Goal: Entertainment & Leisure: Consume media (video, audio)

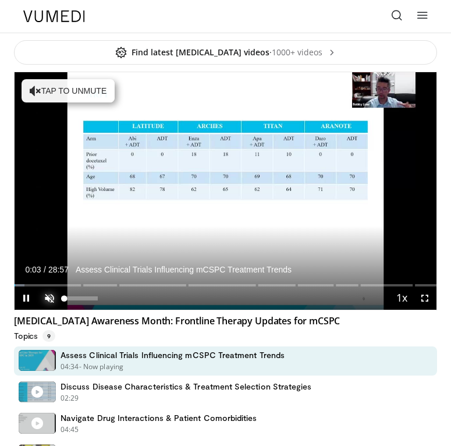
click at [49, 299] on span "Video Player" at bounding box center [49, 297] width 23 height 23
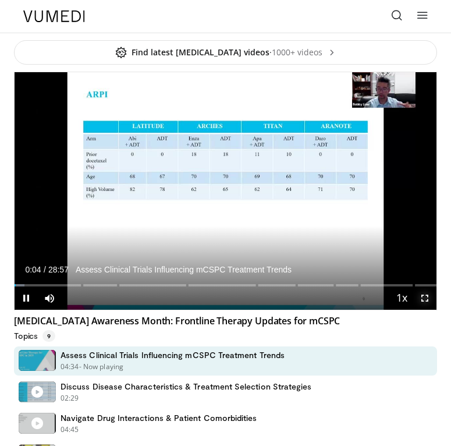
click at [424, 298] on span "Video Player" at bounding box center [424, 297] width 23 height 23
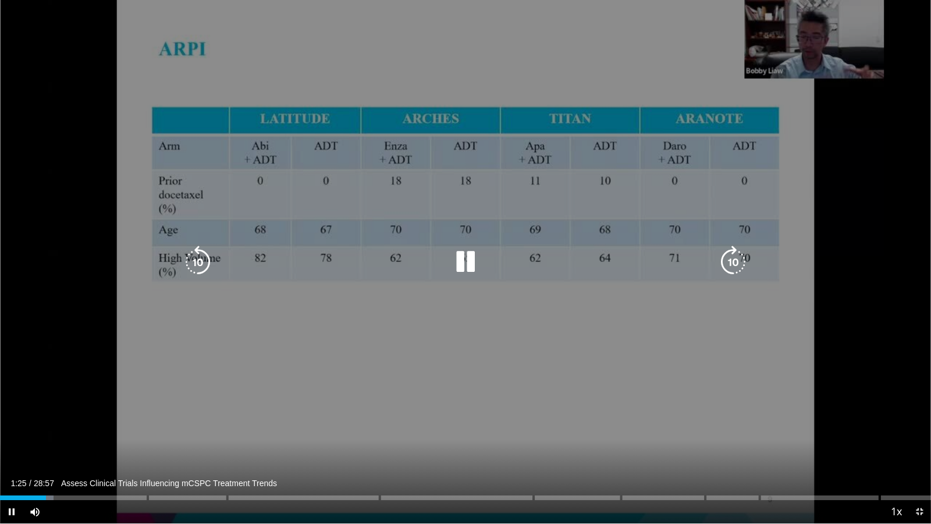
click at [459, 260] on icon "Video Player" at bounding box center [465, 262] width 33 height 33
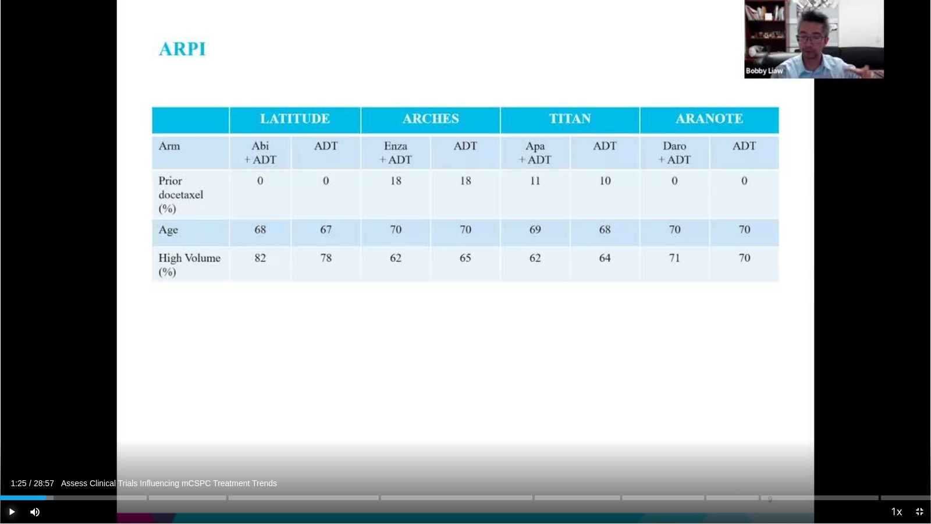
click at [13, 445] on span "Video Player" at bounding box center [11, 511] width 23 height 23
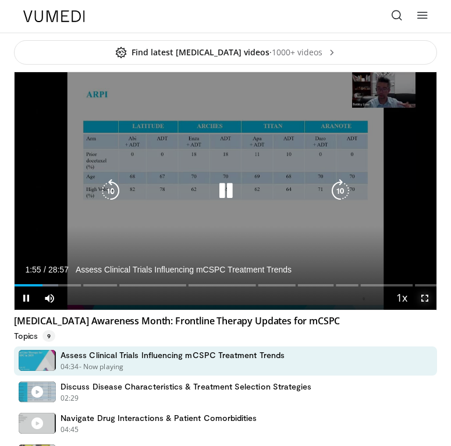
drag, startPoint x: 421, startPoint y: 300, endPoint x: 633, endPoint y: 404, distance: 236.6
click at [421, 300] on span "Video Player" at bounding box center [424, 297] width 23 height 23
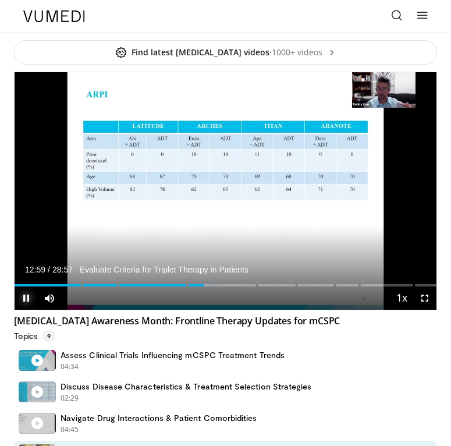
click at [23, 293] on span "Video Player" at bounding box center [26, 297] width 23 height 23
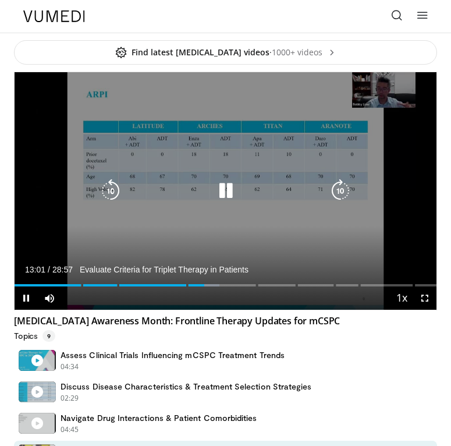
click at [228, 184] on icon "Video Player" at bounding box center [225, 190] width 23 height 23
